Goal: Task Accomplishment & Management: Complete application form

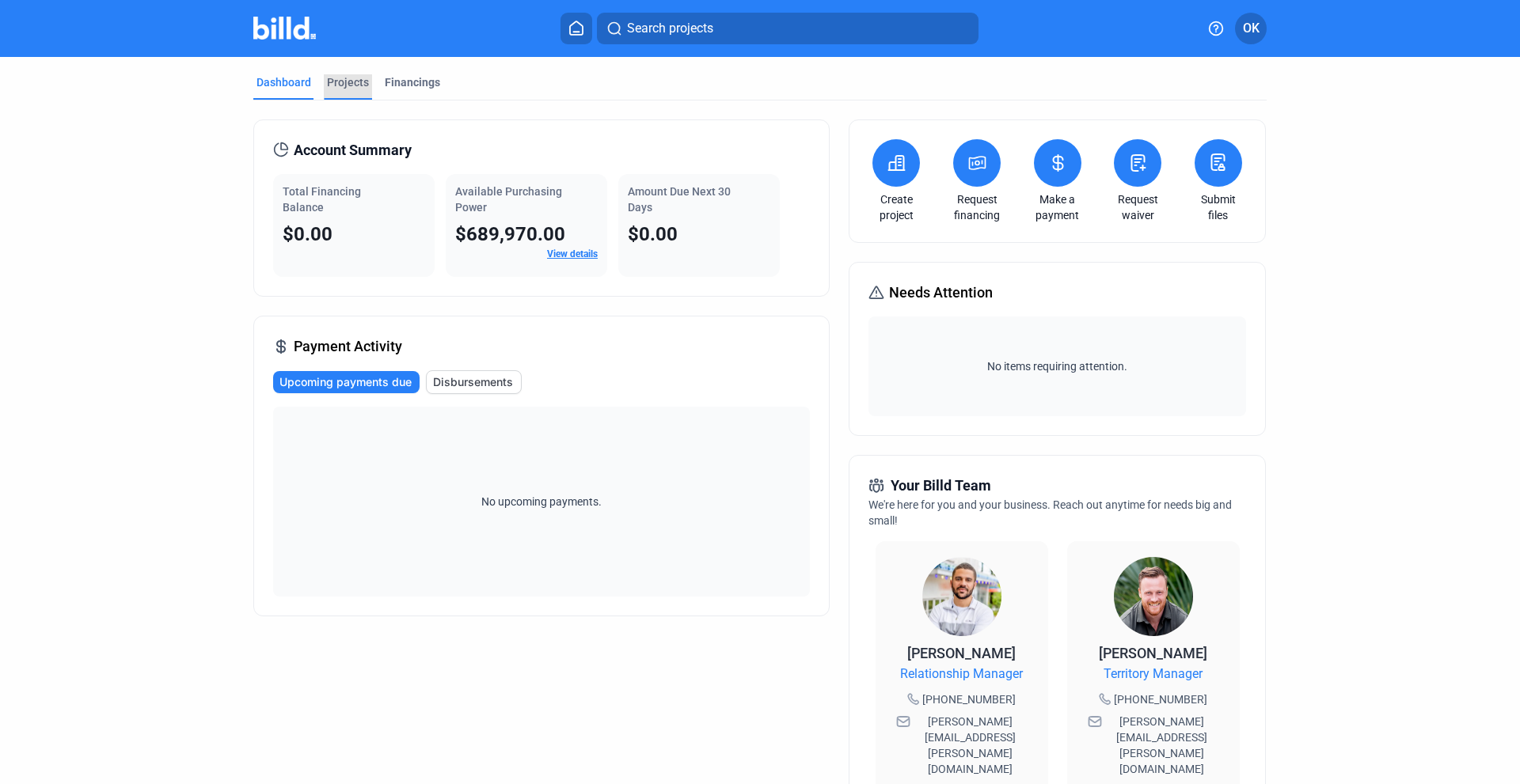
click at [351, 85] on div "Projects" at bounding box center [348, 82] width 42 height 16
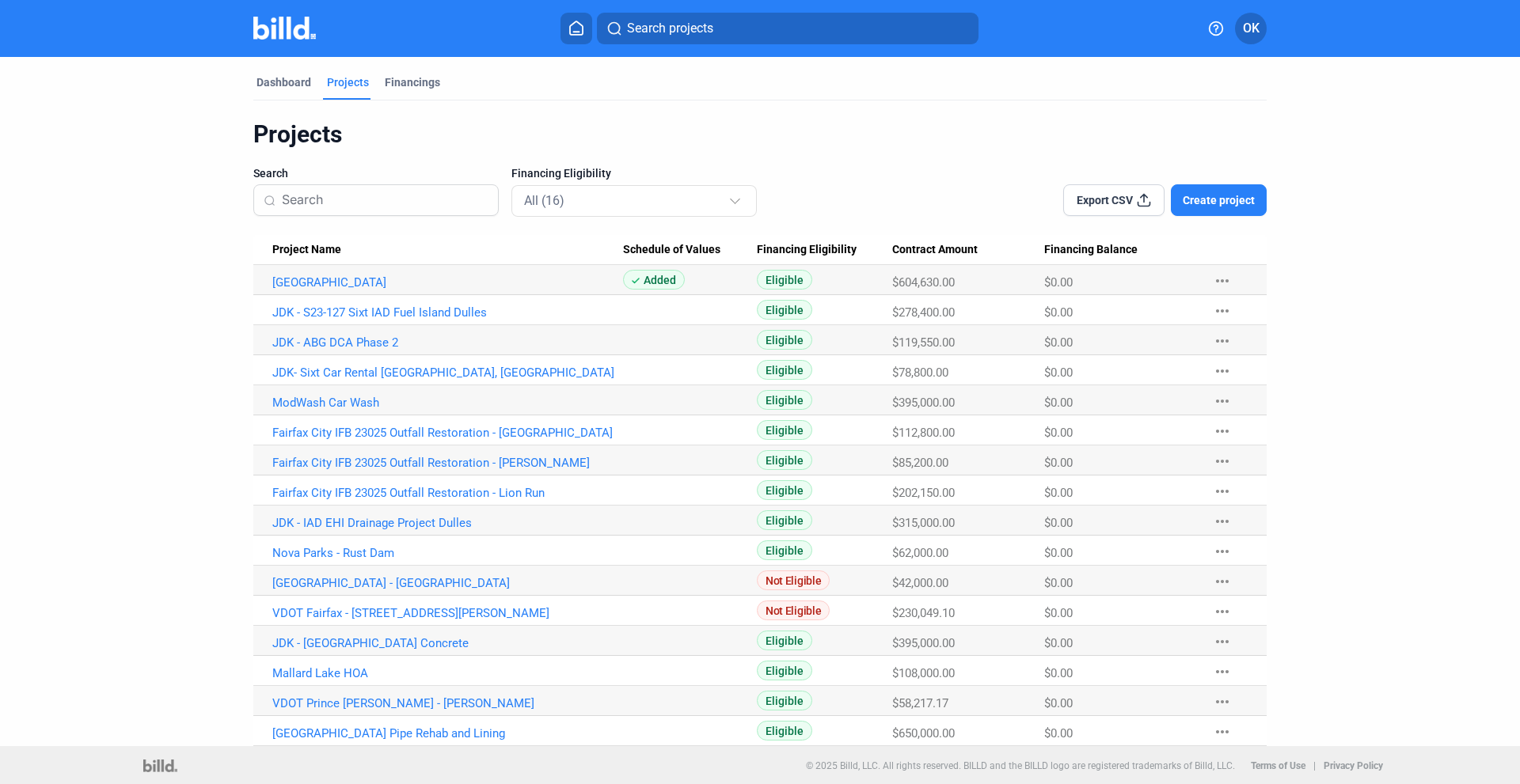
click at [1232, 201] on span "Create project" at bounding box center [1218, 200] width 72 height 16
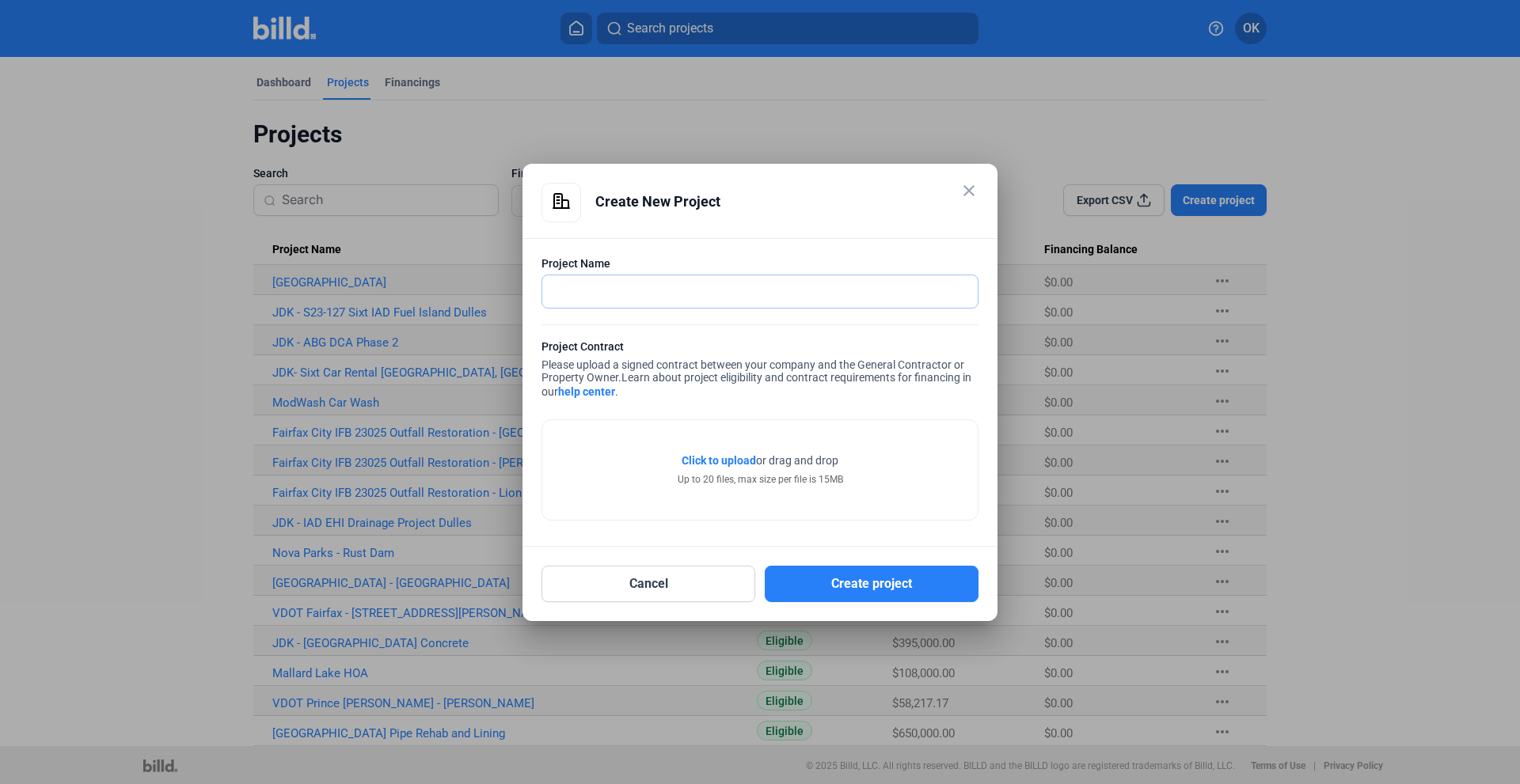
click at [564, 298] on input "text" at bounding box center [751, 291] width 418 height 33
paste input "Melstone Valley SWM Retrofit Project"
type input "Melstone Valley SWM Retrofit Project"
click at [713, 460] on span "Click to upload" at bounding box center [719, 460] width 74 height 13
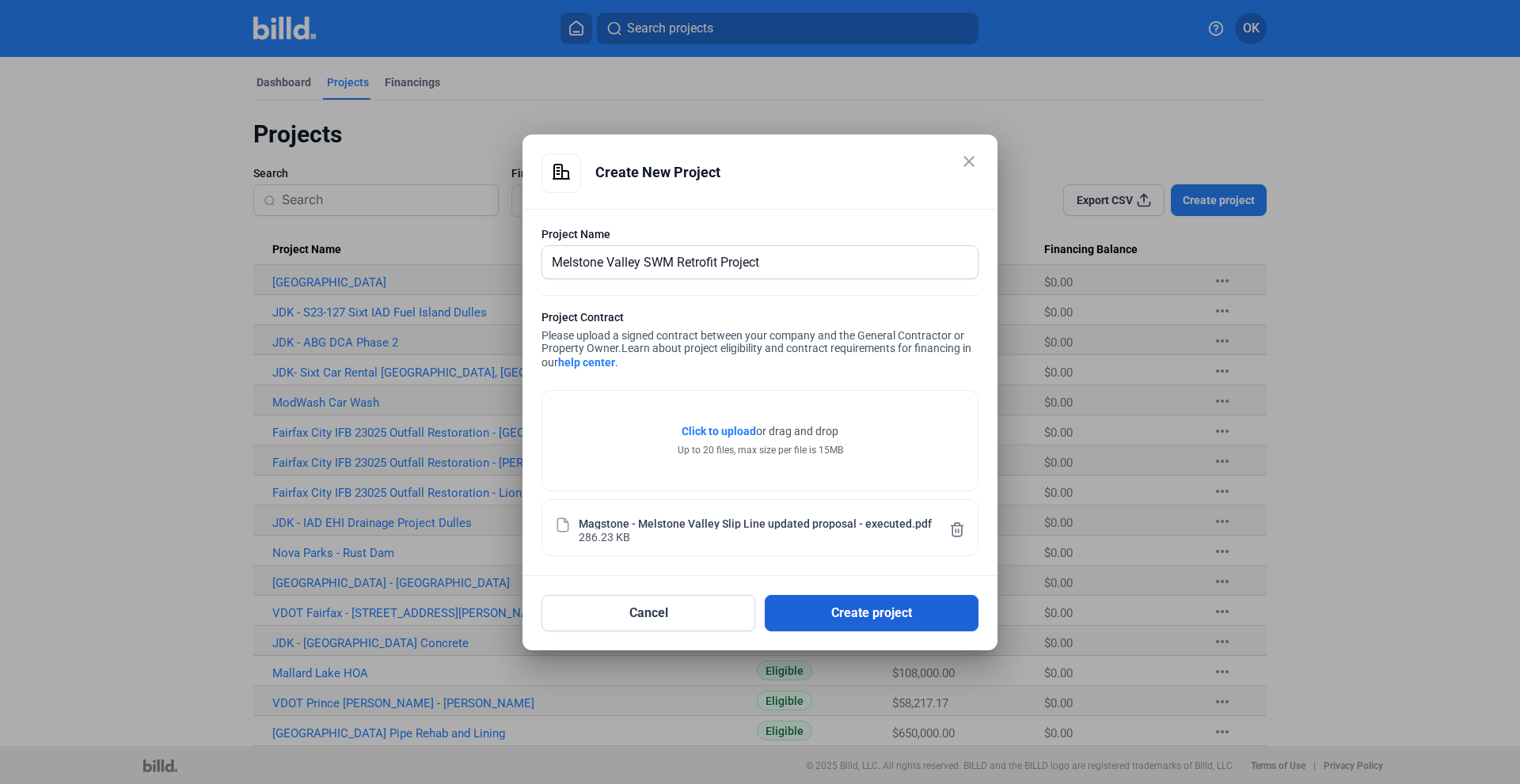
click at [862, 612] on button "Create project" at bounding box center [871, 612] width 214 height 36
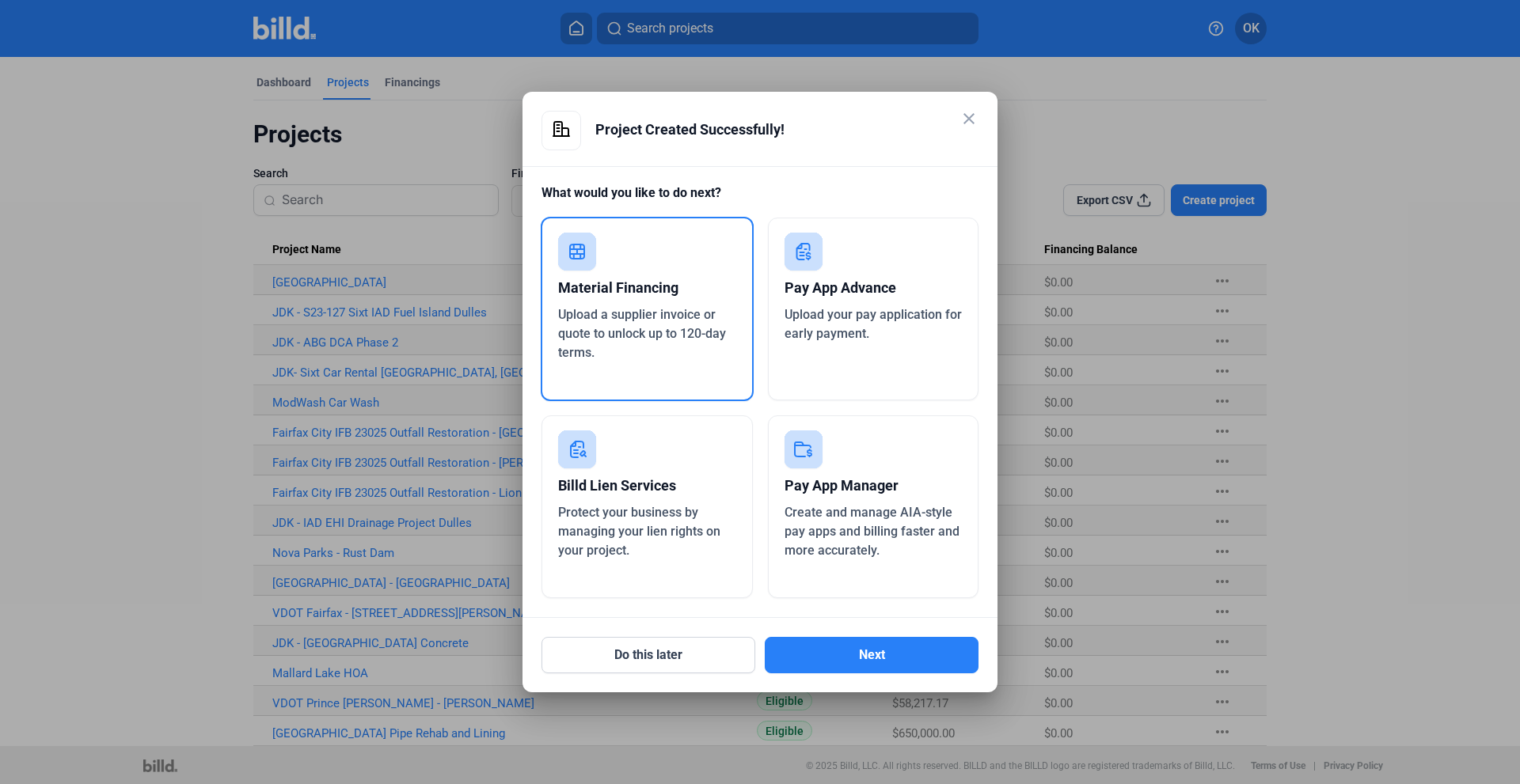
click at [902, 326] on div "Upload your pay application for early payment." at bounding box center [873, 324] width 178 height 38
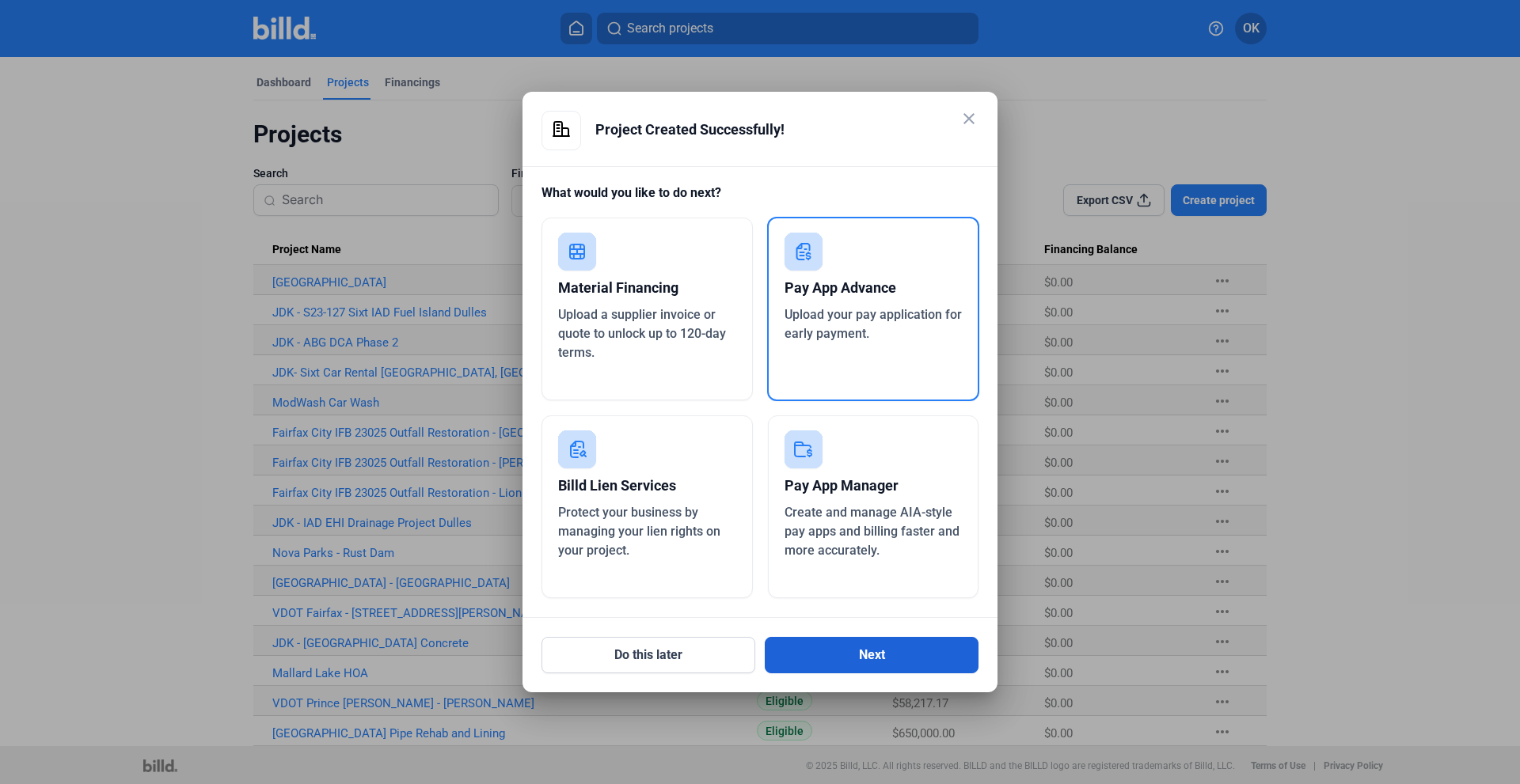
click at [871, 652] on button "Next" at bounding box center [871, 654] width 214 height 36
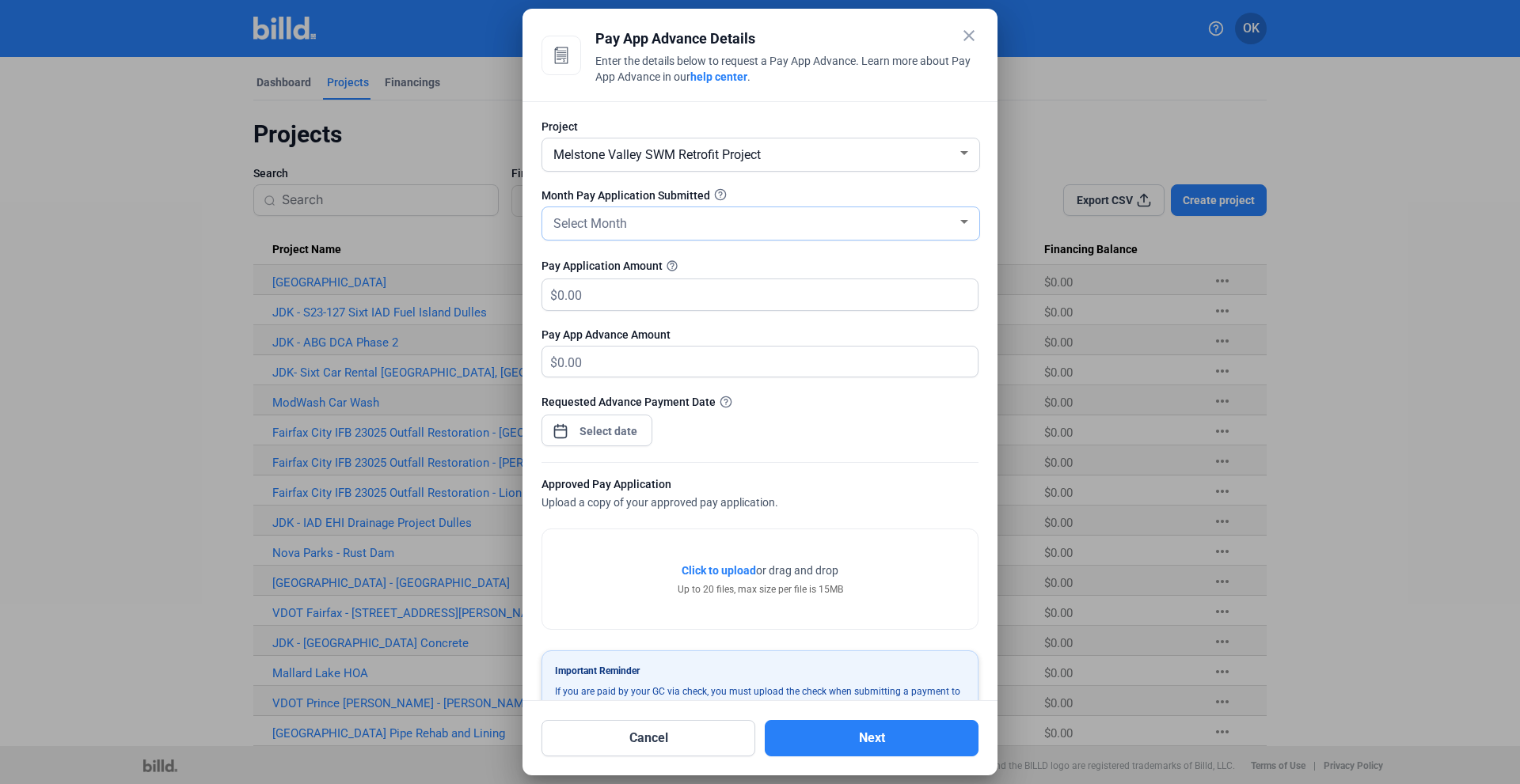
click at [647, 217] on div "Select Month" at bounding box center [753, 222] width 407 height 22
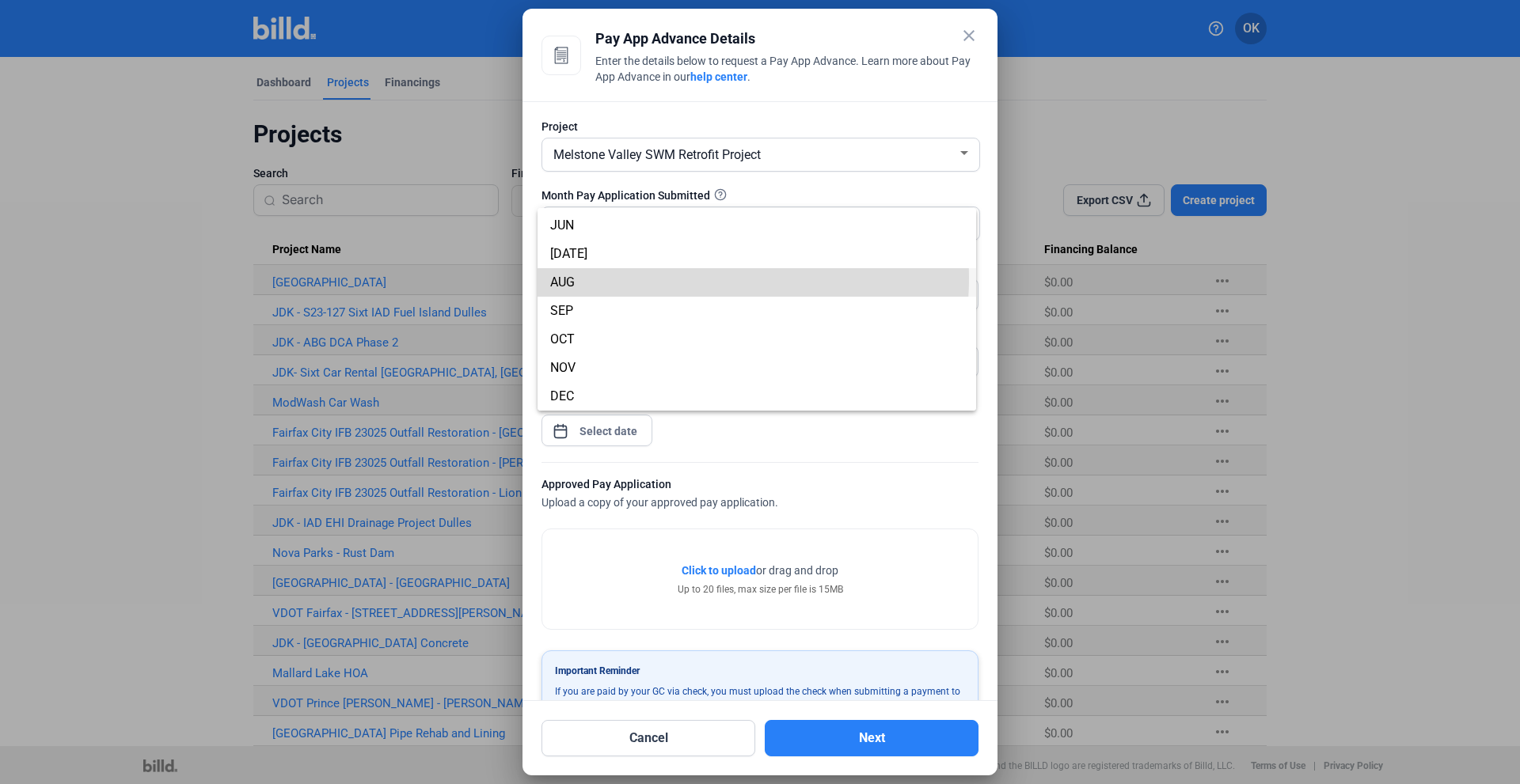
click at [580, 276] on span "AUG" at bounding box center [757, 282] width 413 height 29
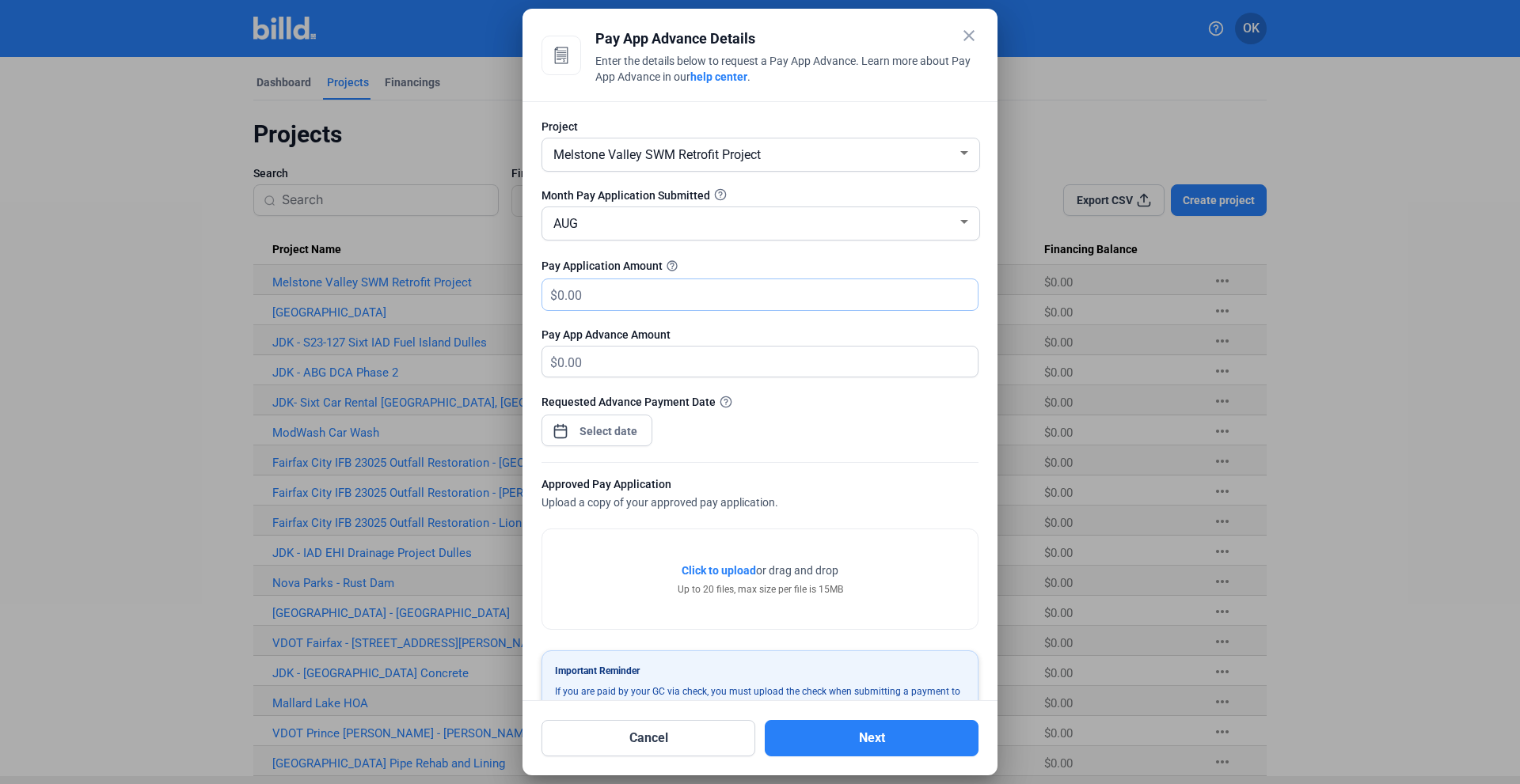
click at [583, 290] on input "text" at bounding box center [767, 295] width 420 height 31
paste input "211,707.89"
type input "211,707.89"
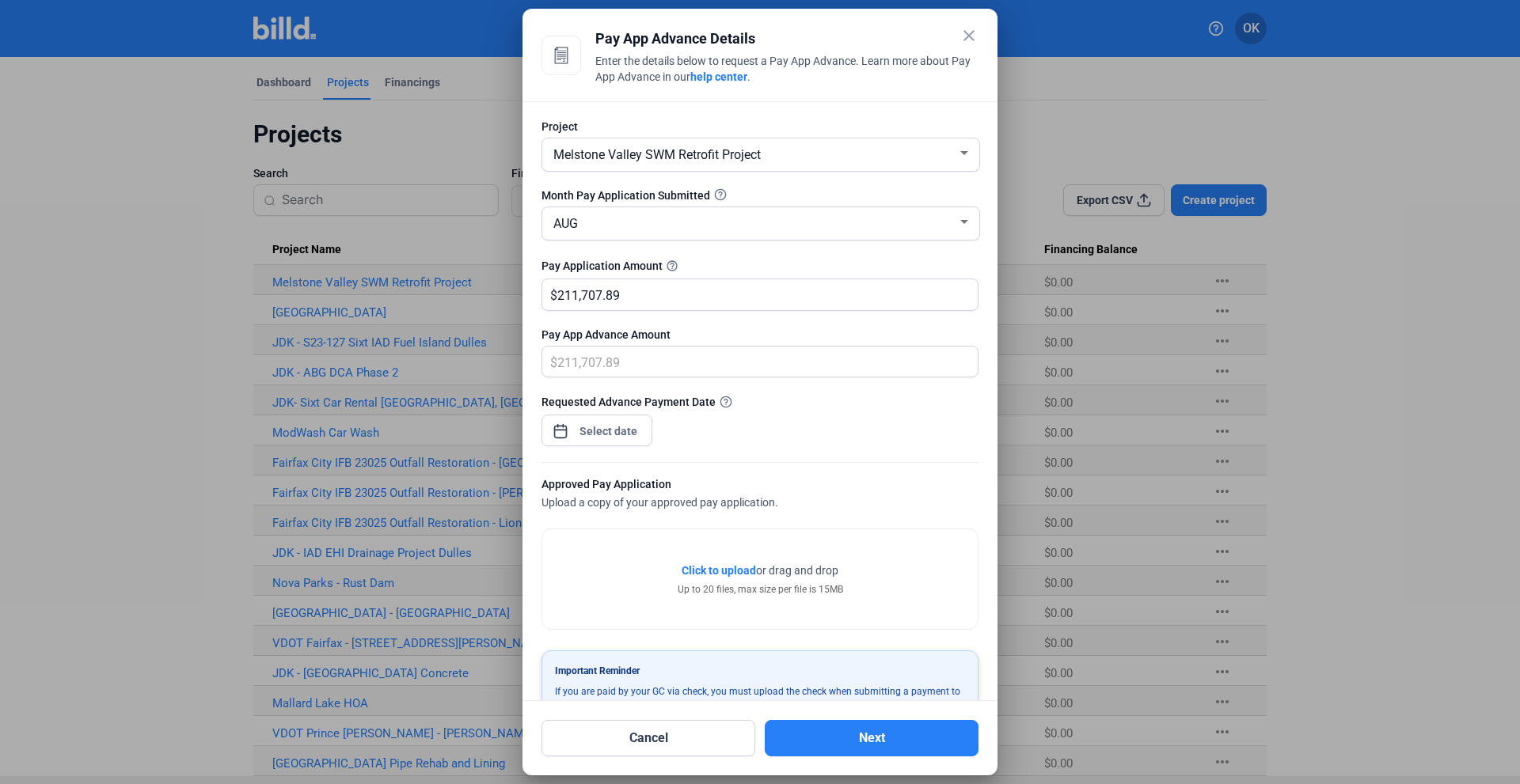
click at [597, 435] on div "close Pay App Advance Details Enter the details below to request a Pay App Adva…" at bounding box center [760, 392] width 1520 height 784
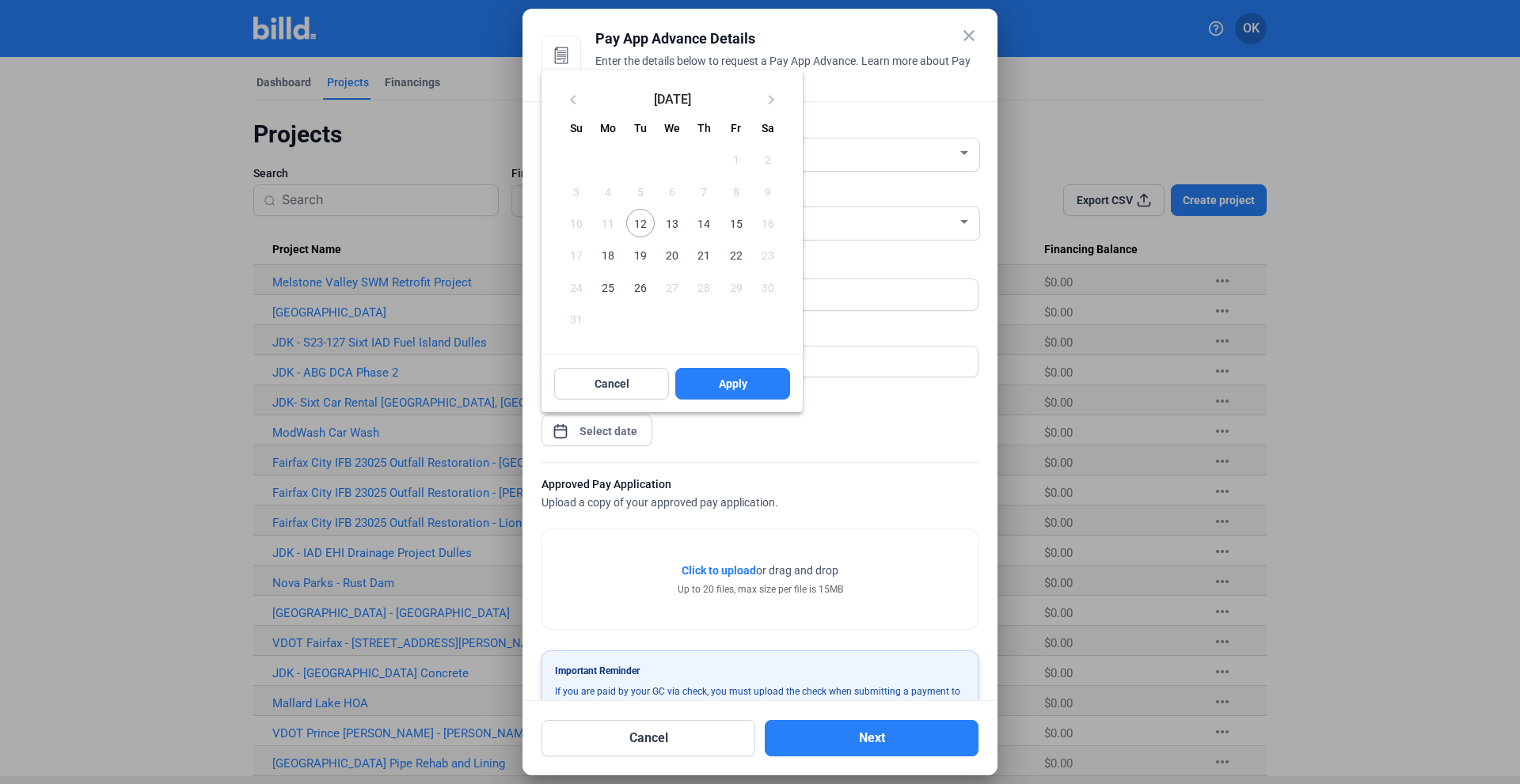
click at [779, 453] on div at bounding box center [760, 392] width 1520 height 784
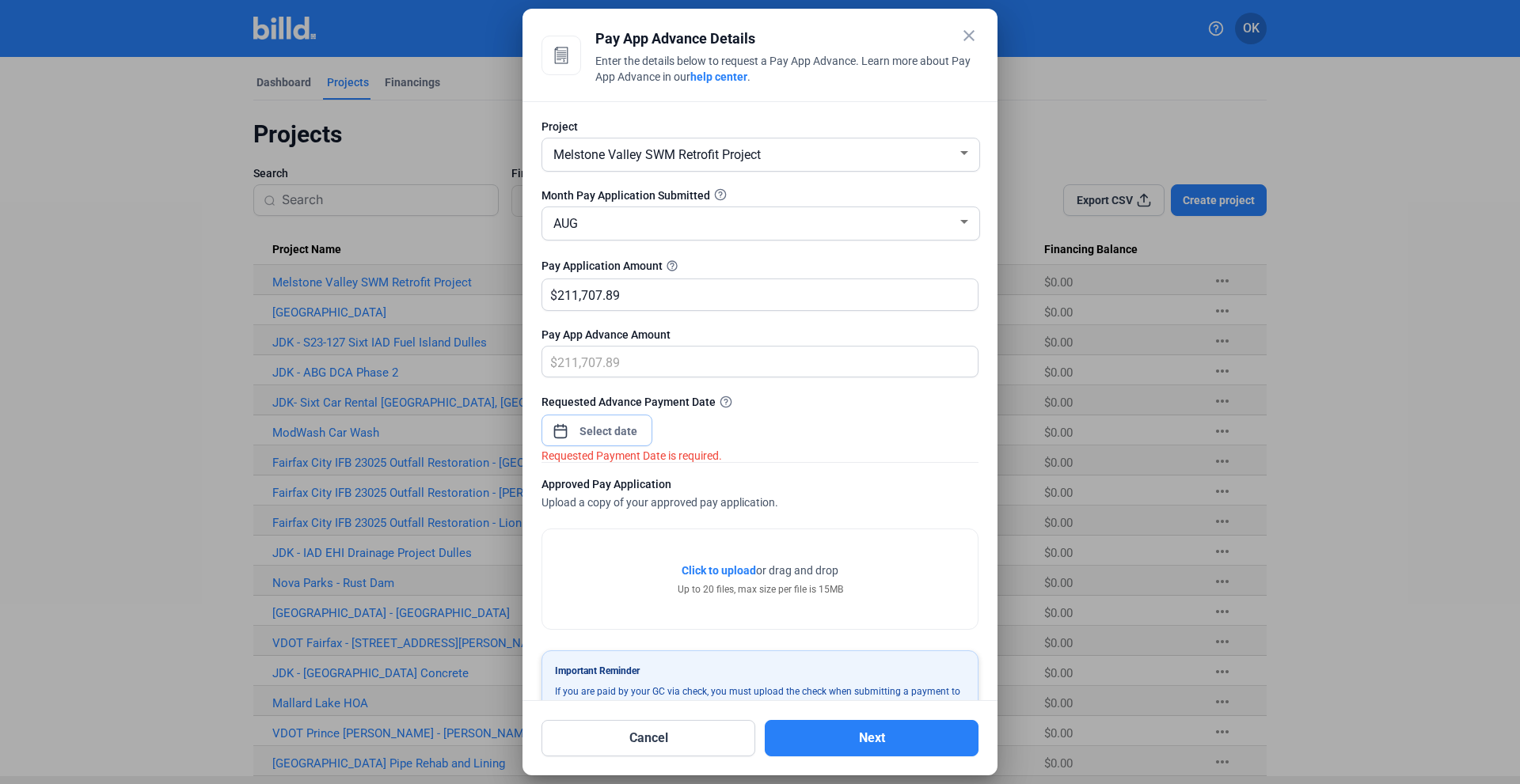
click at [607, 437] on input at bounding box center [608, 431] width 68 height 19
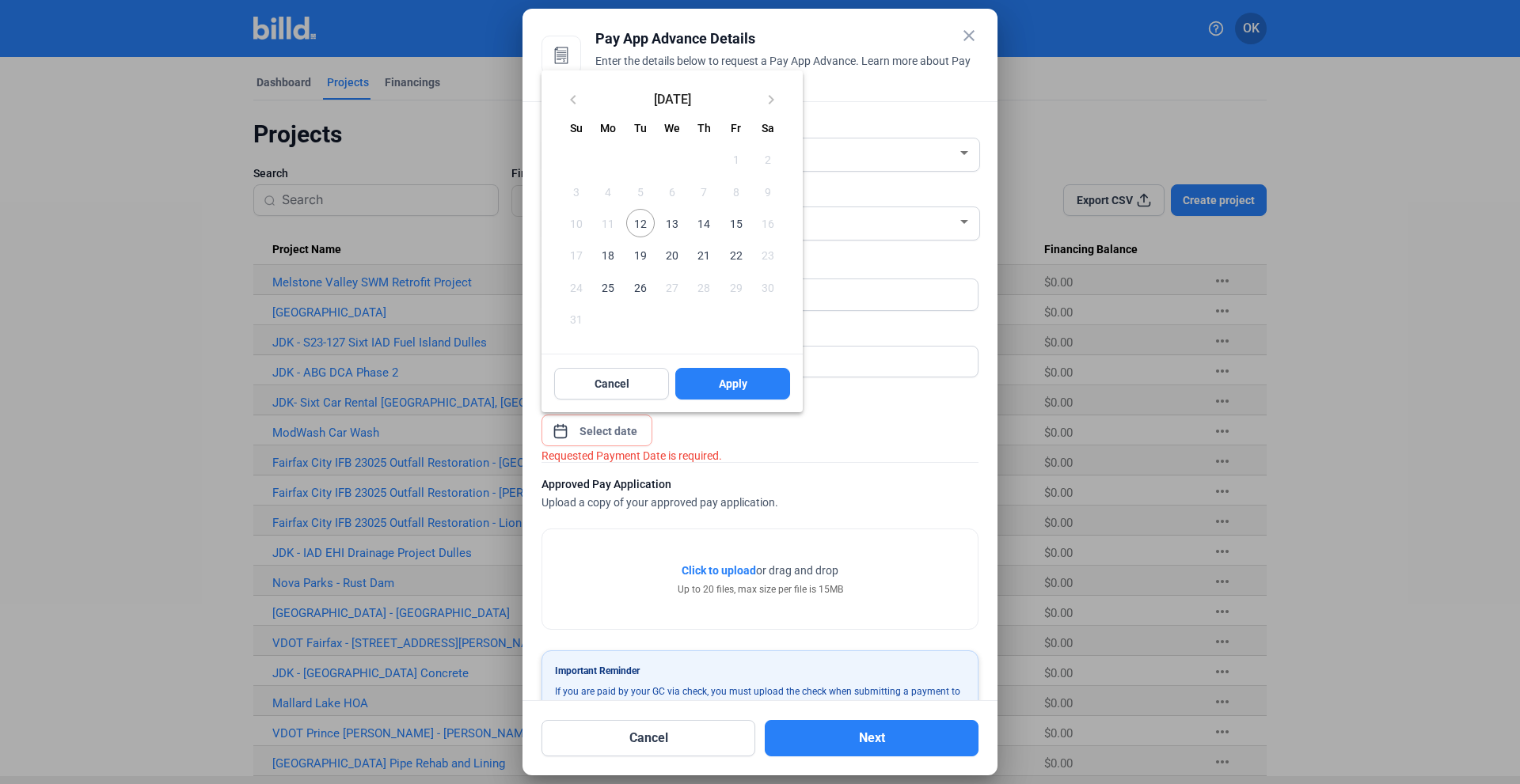
click at [649, 221] on span "12" at bounding box center [640, 223] width 29 height 29
click at [728, 392] on button "Apply" at bounding box center [732, 384] width 115 height 32
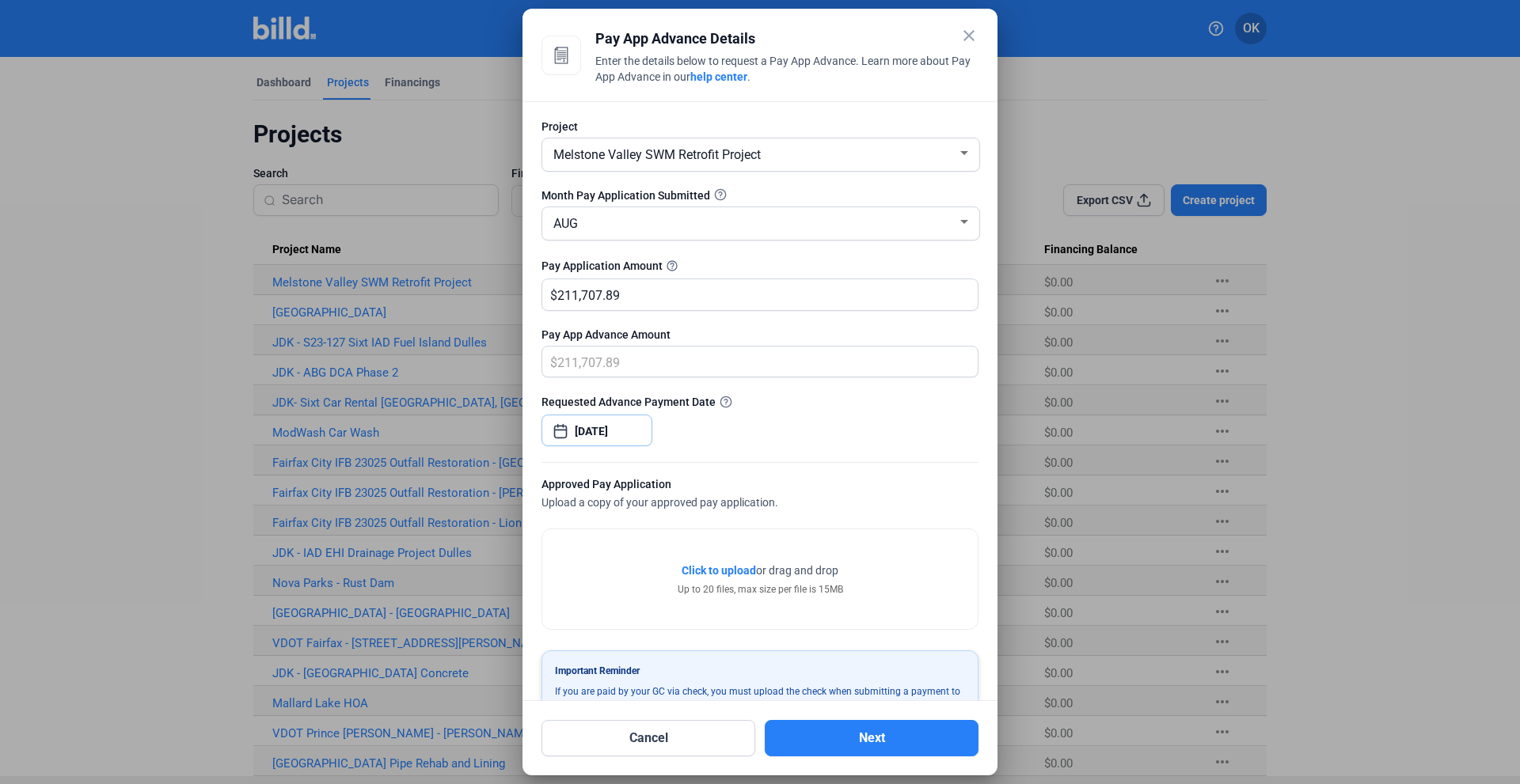
click at [607, 433] on input "[DATE]" at bounding box center [608, 431] width 68 height 19
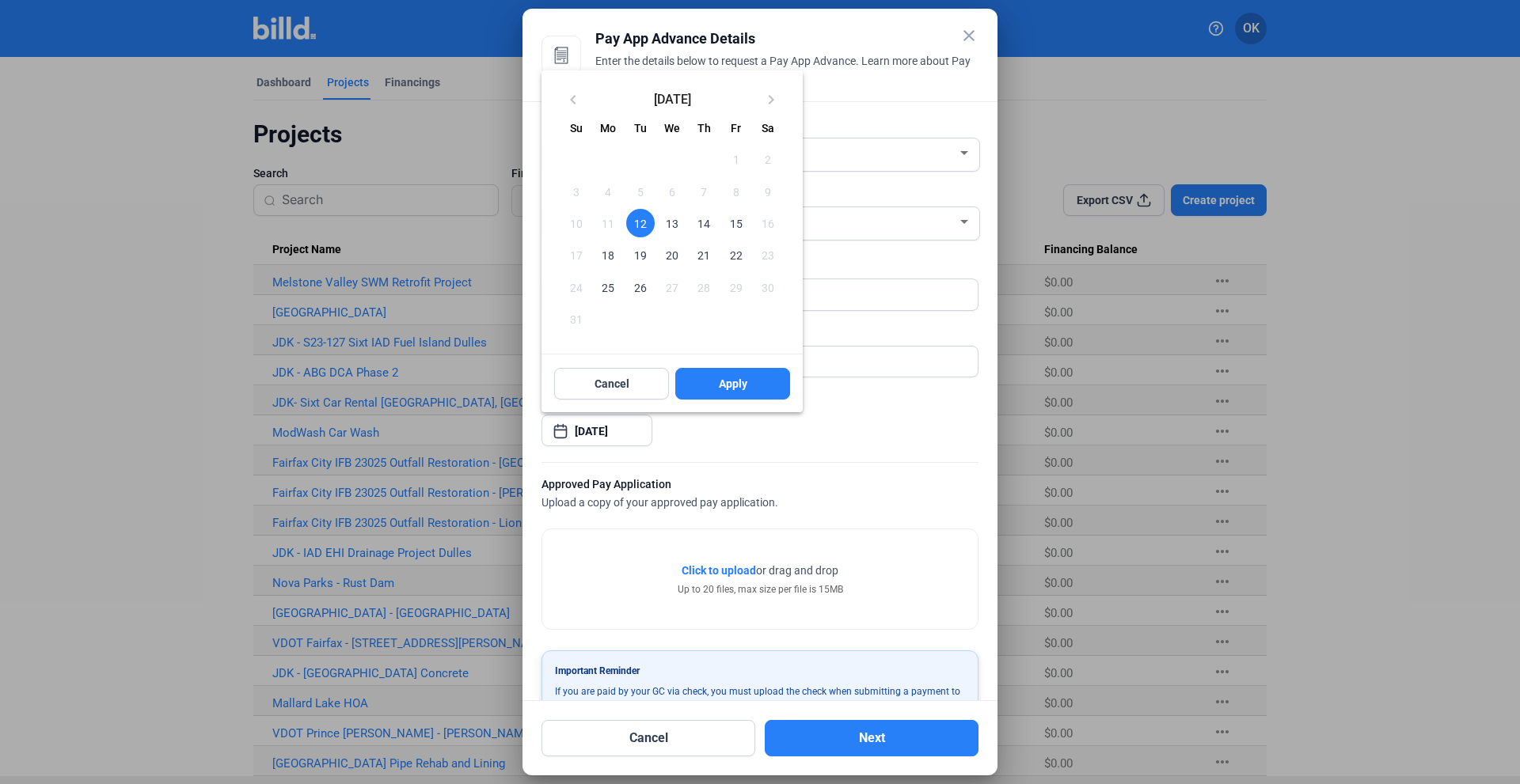
click at [704, 221] on span "14" at bounding box center [704, 223] width 29 height 29
click at [667, 219] on span "13" at bounding box center [672, 223] width 29 height 29
click at [731, 392] on button "Apply" at bounding box center [732, 384] width 115 height 32
type input "[DATE]"
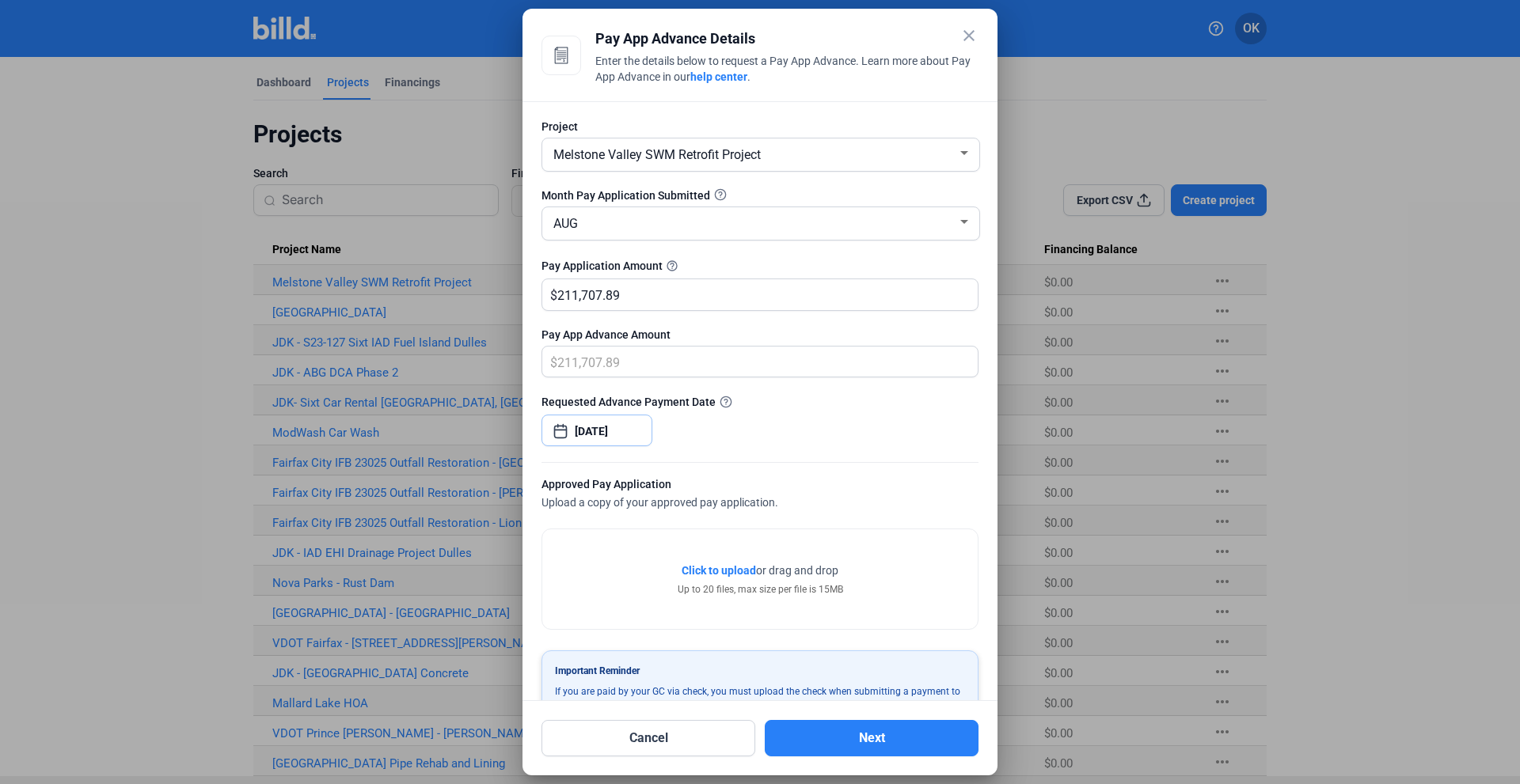
scroll to position [46, 0]
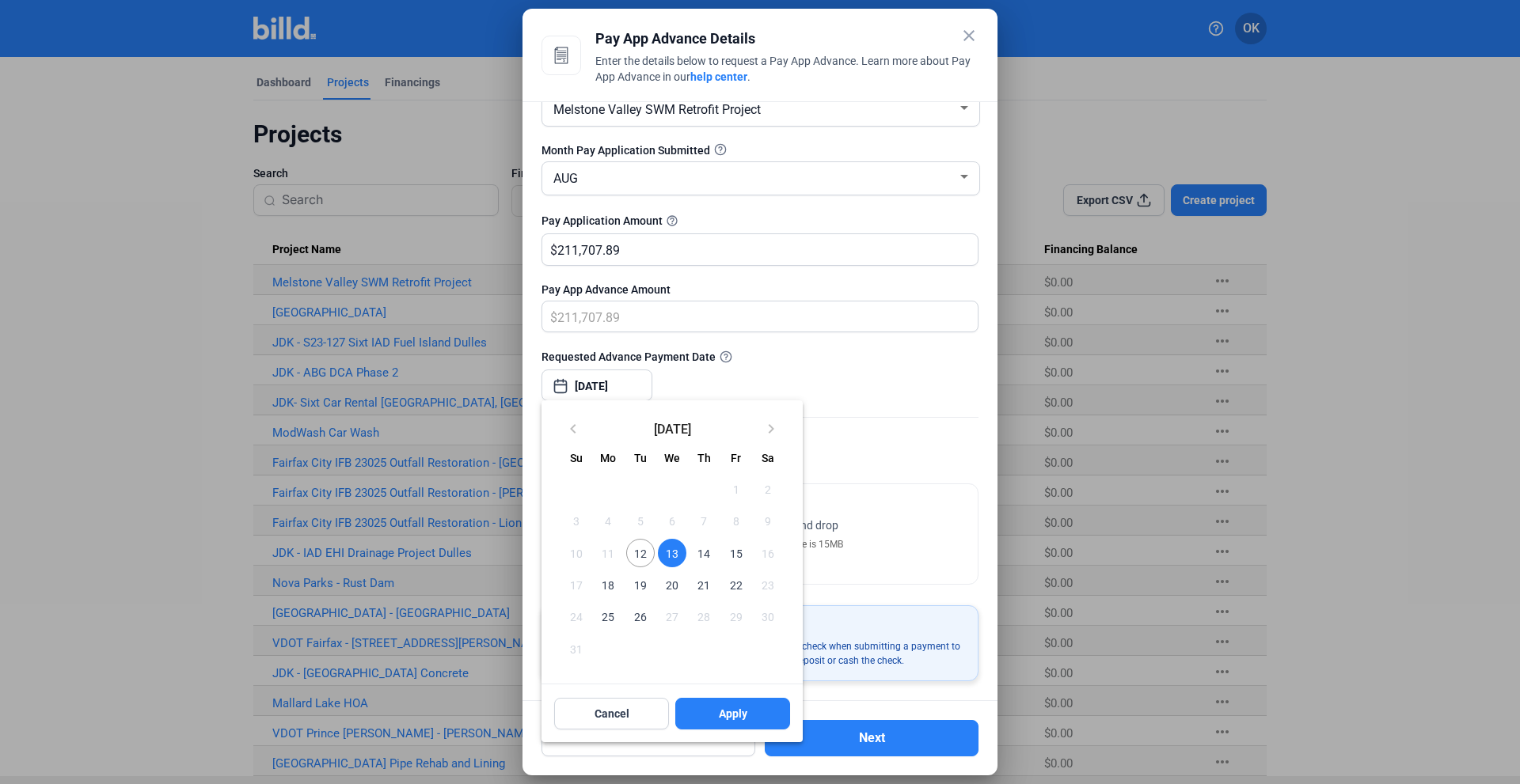
click at [913, 554] on div at bounding box center [760, 392] width 1520 height 784
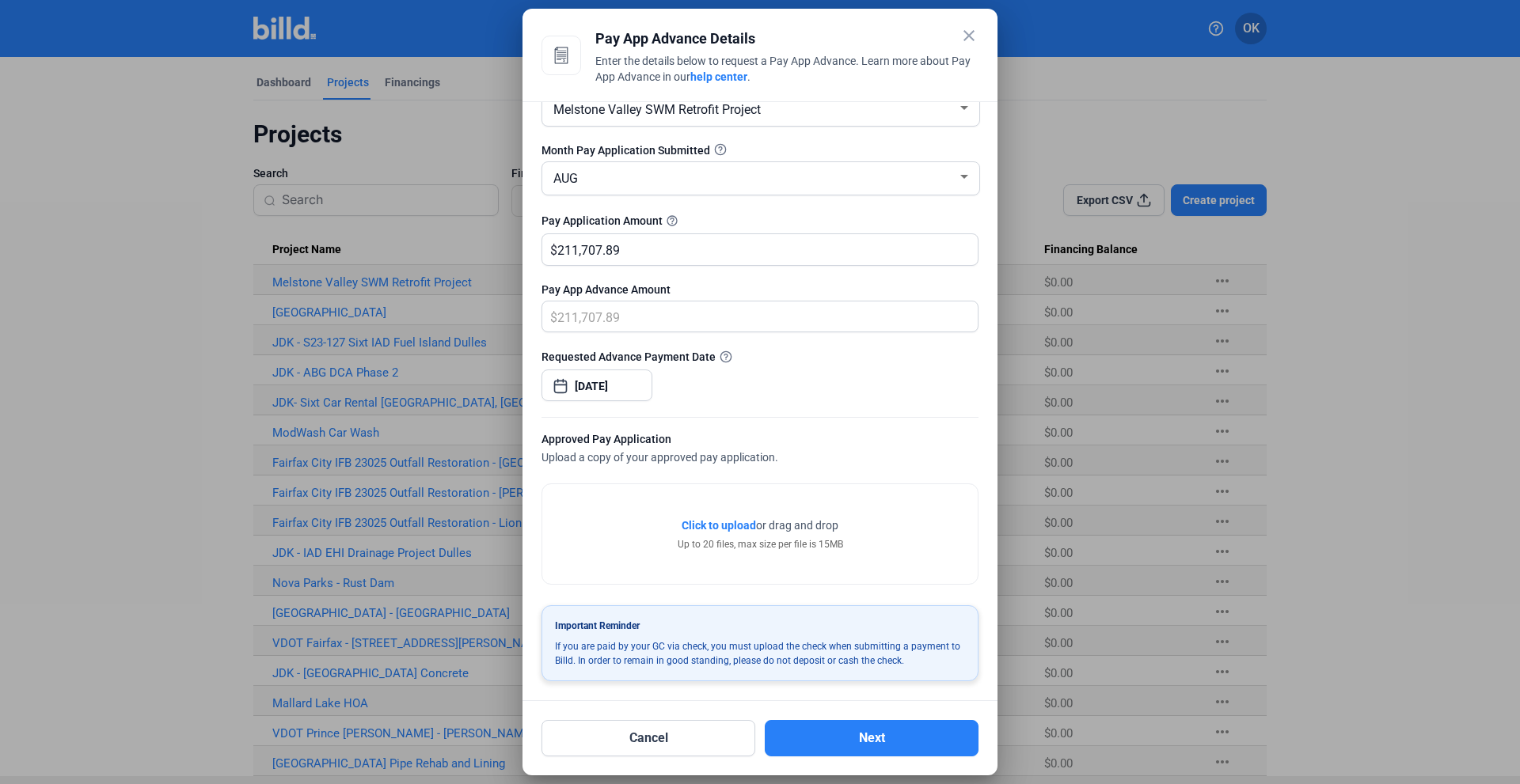
click at [688, 525] on span "Click to upload" at bounding box center [719, 525] width 74 height 13
click at [702, 520] on span "Click to upload" at bounding box center [719, 525] width 74 height 13
click at [699, 520] on span "Click to upload" at bounding box center [719, 525] width 74 height 13
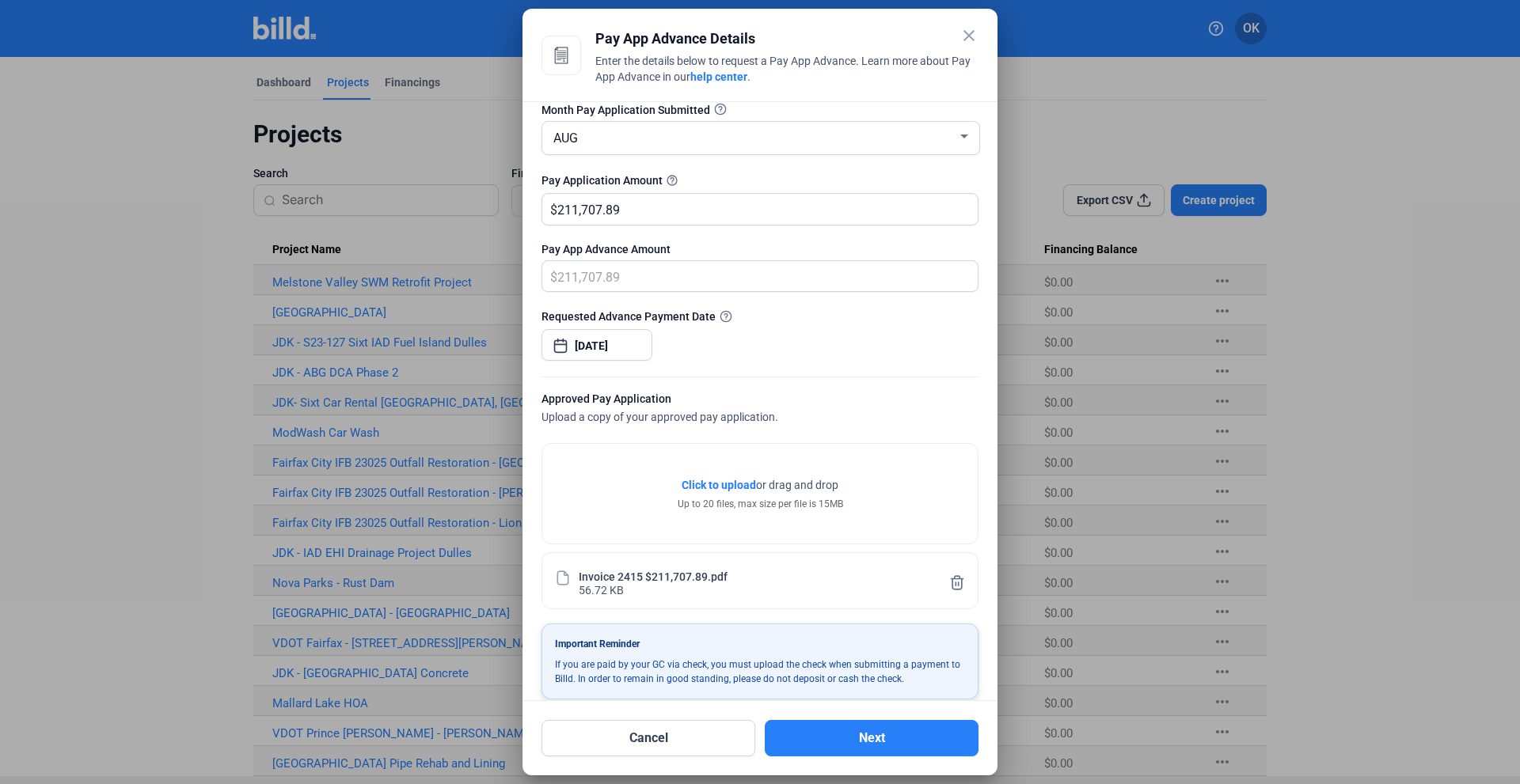
scroll to position [105, 0]
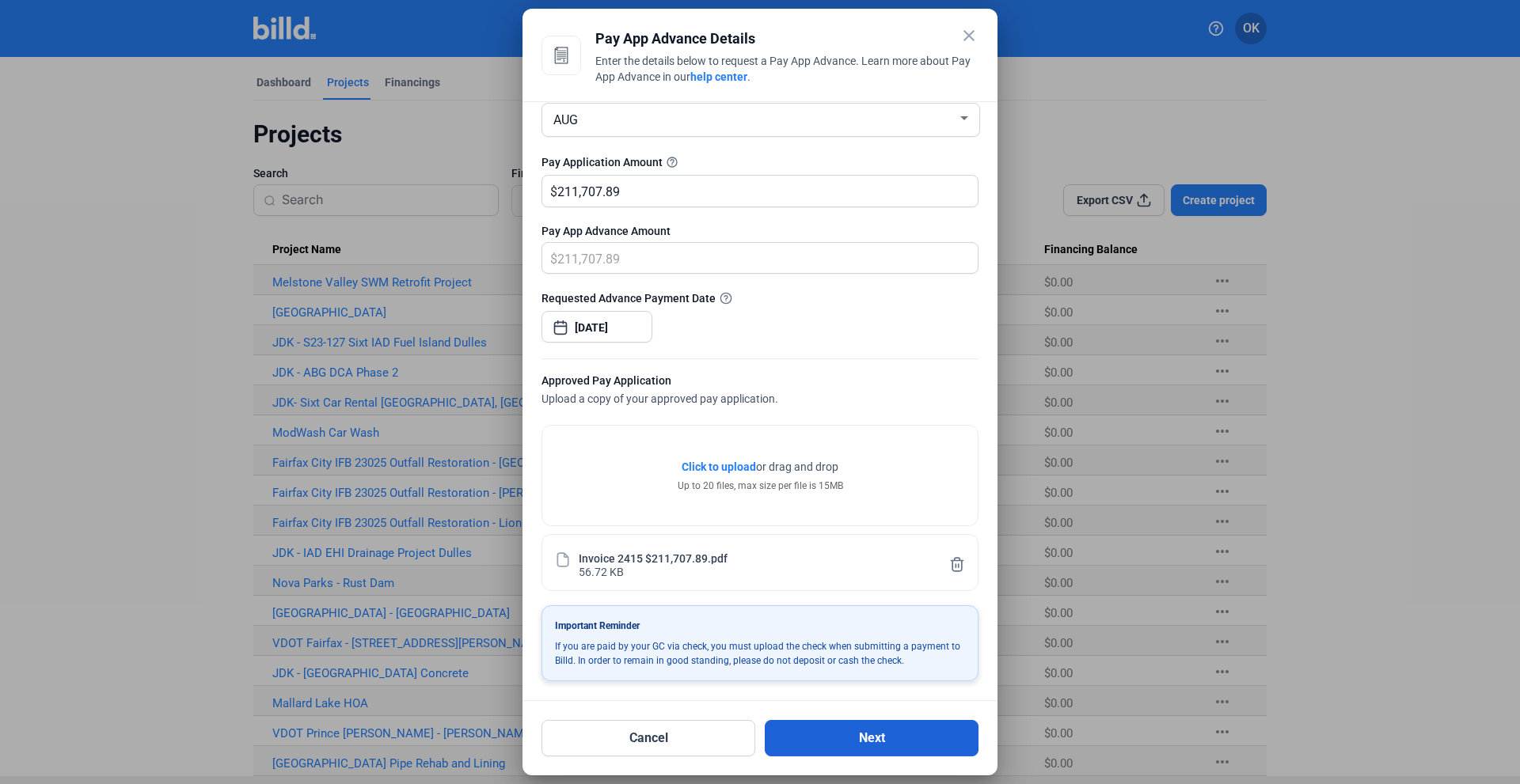
click at [847, 737] on button "Next" at bounding box center [871, 738] width 214 height 36
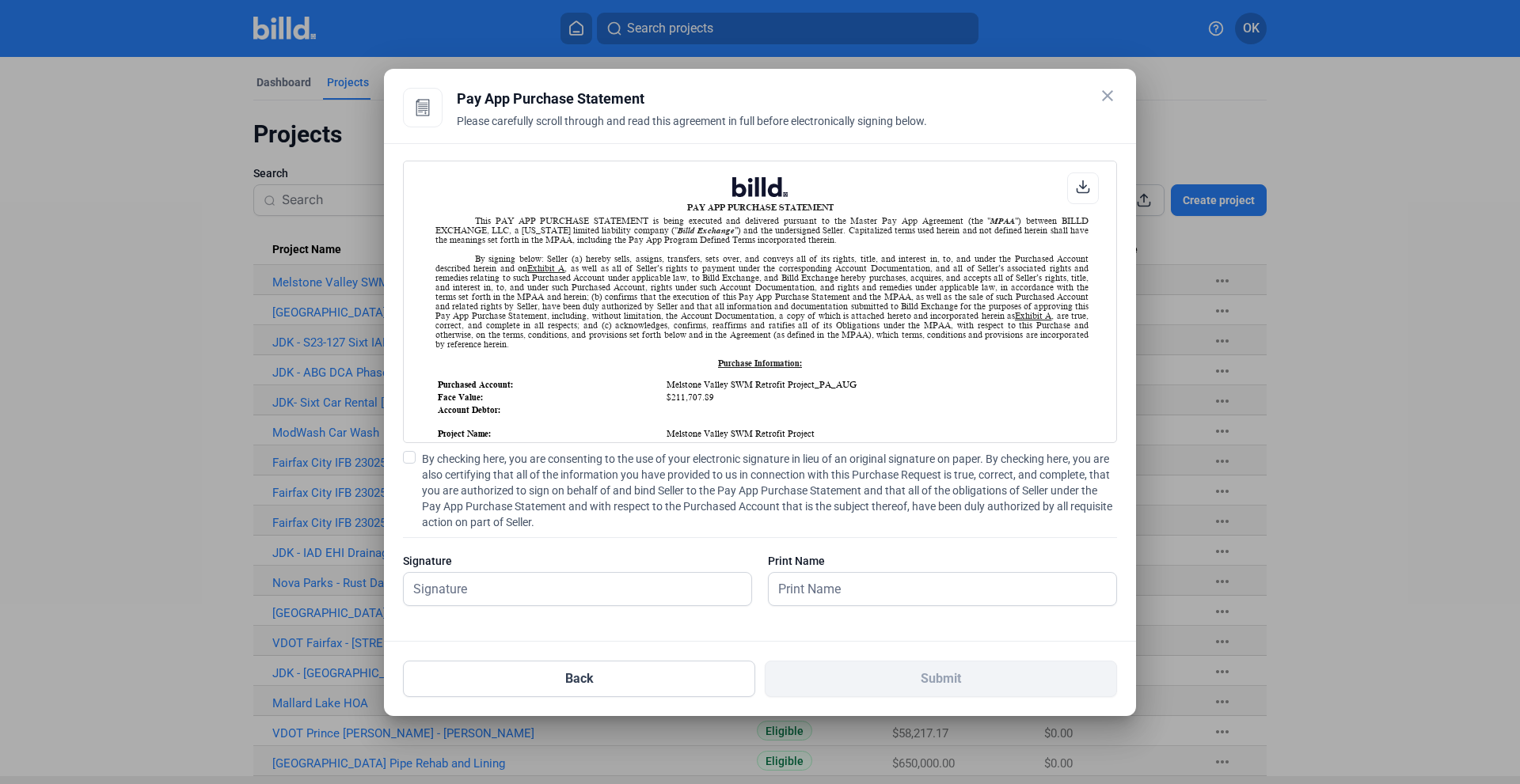
scroll to position [1, 0]
click at [406, 456] on span at bounding box center [409, 456] width 13 height 13
click at [0, 0] on input "By checking here, you are consenting to the use of your electronic signature in…" at bounding box center [0, 0] width 0 height 0
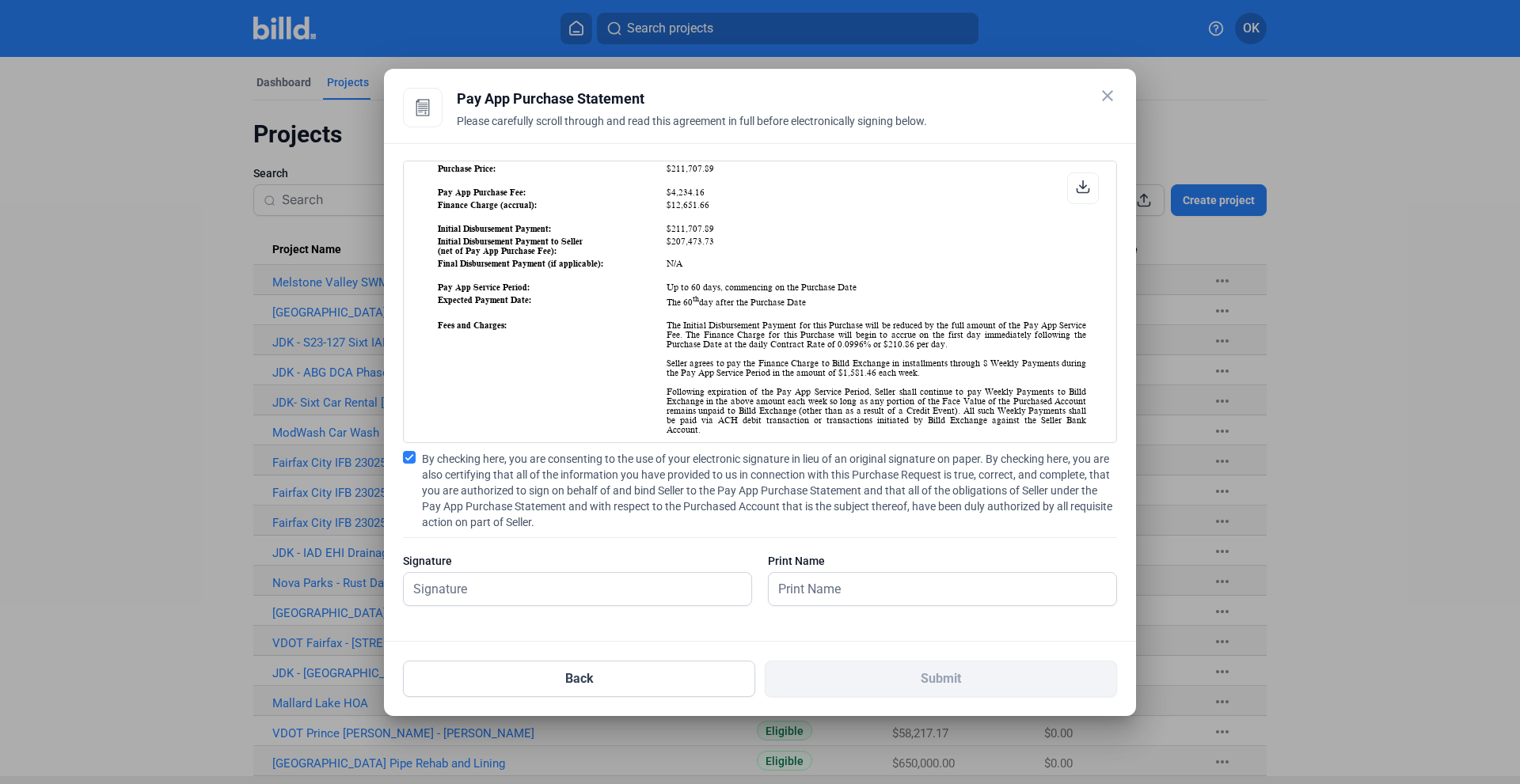
scroll to position [243, 0]
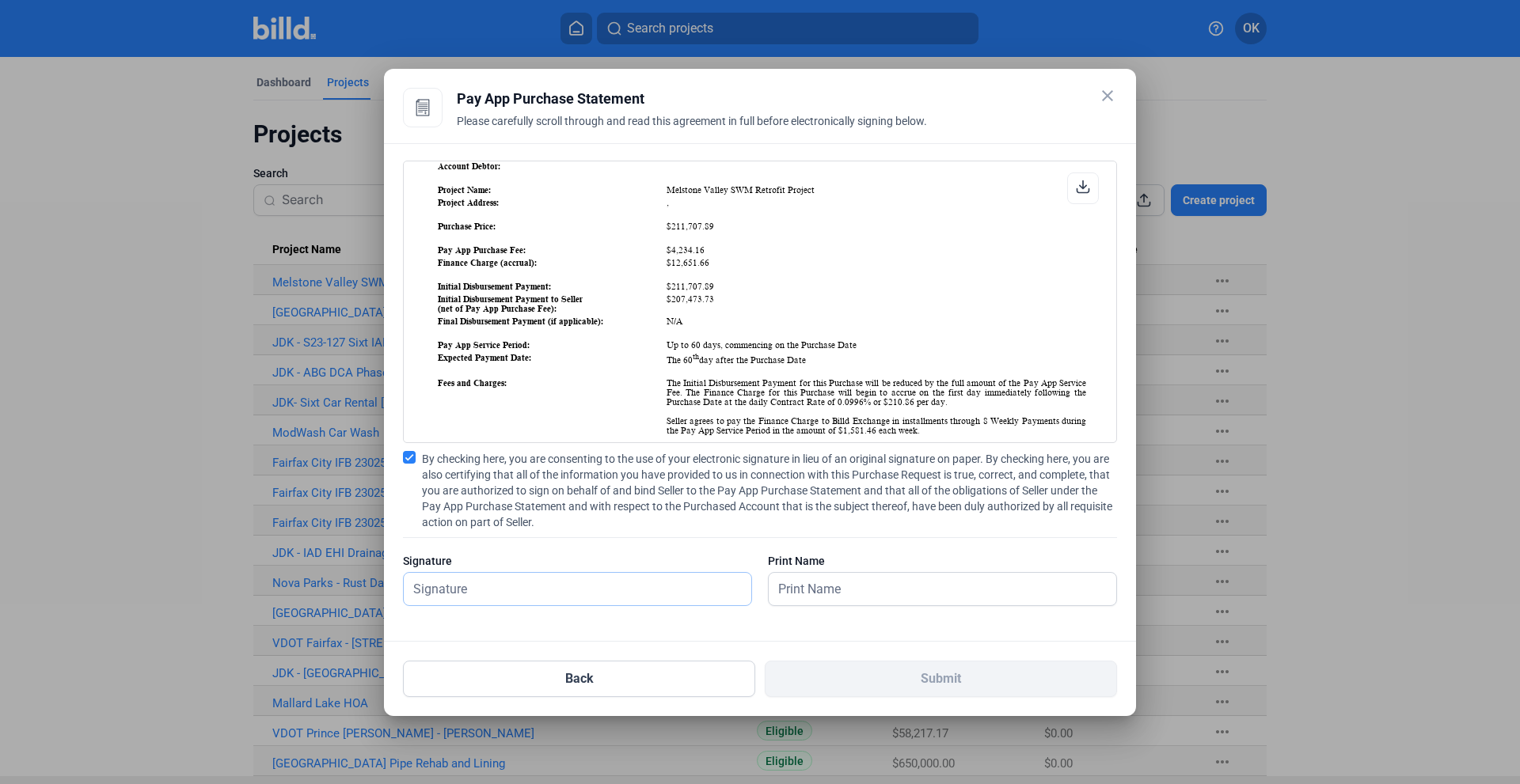
click at [485, 585] on input "text" at bounding box center [569, 589] width 330 height 33
type input "[PERSON_NAME]"
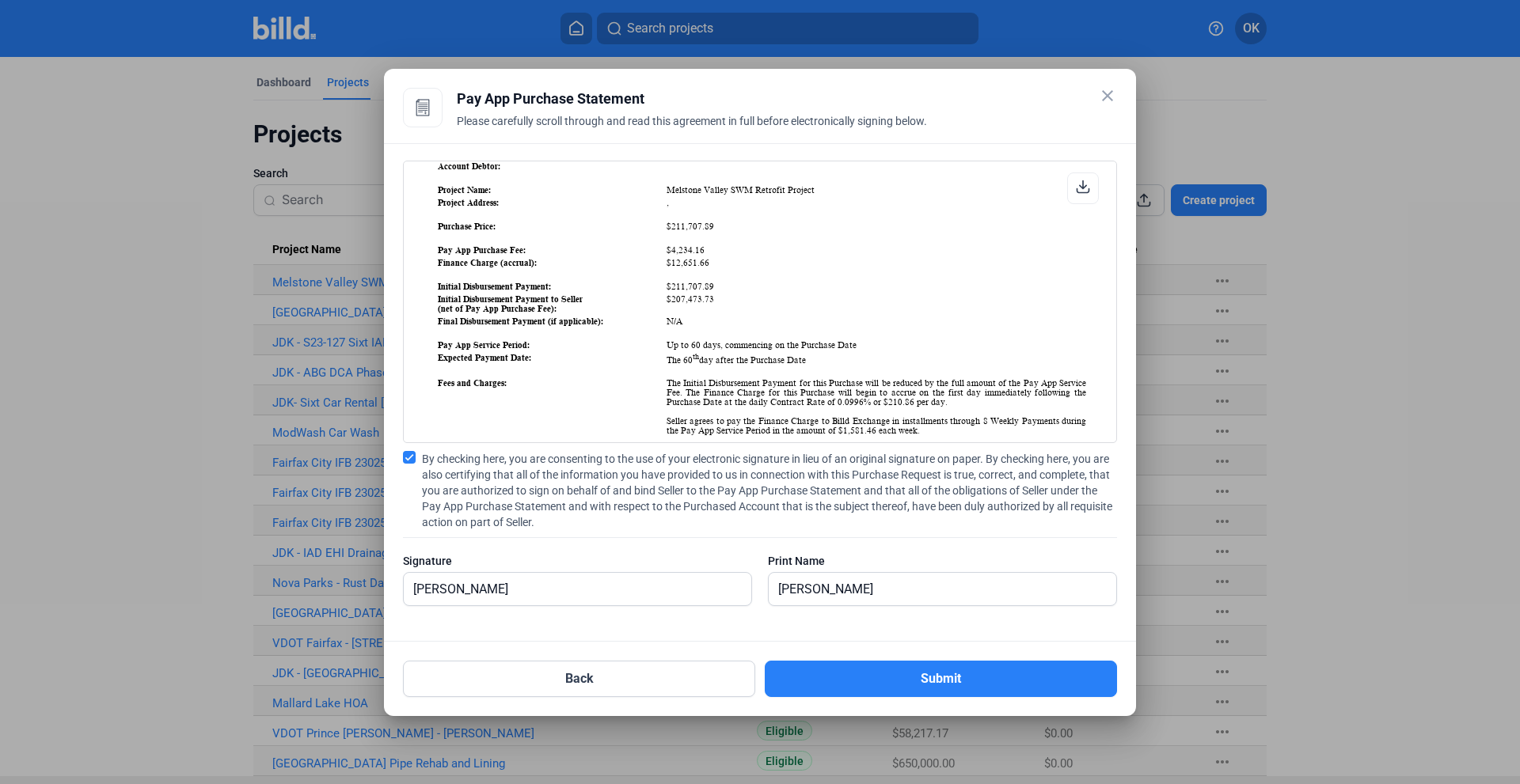
click at [1074, 194] on div at bounding box center [1083, 189] width 32 height 32
click at [959, 681] on button "Submit" at bounding box center [940, 678] width 352 height 36
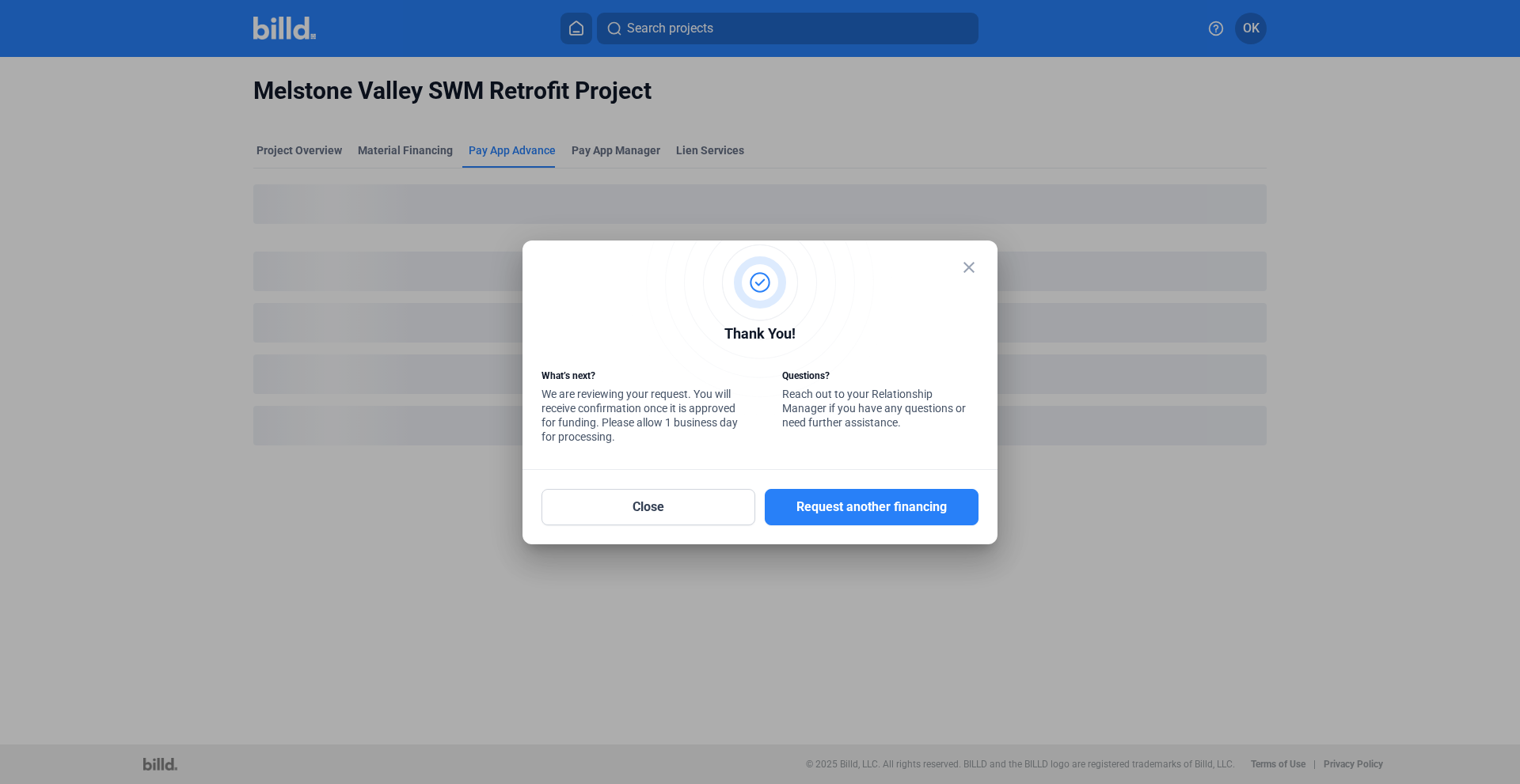
click at [975, 267] on mat-dialog-container "close Thank You! What’s next? We are reviewing your request. You will receive c…" at bounding box center [760, 392] width 475 height 304
click at [973, 267] on mat-icon "close" at bounding box center [968, 267] width 19 height 19
